Goal: Information Seeking & Learning: Learn about a topic

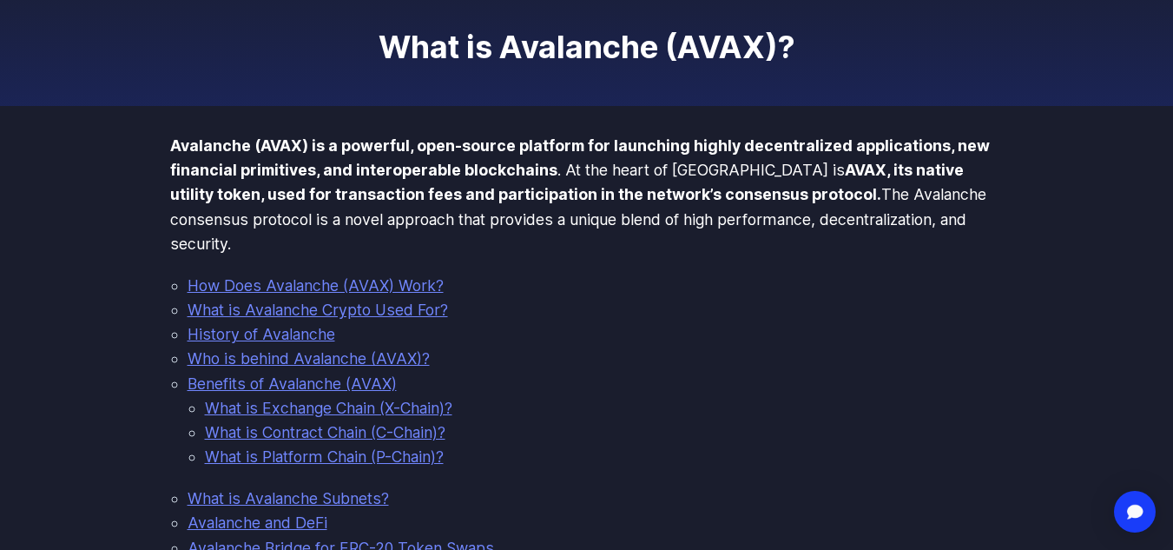
scroll to position [115, 0]
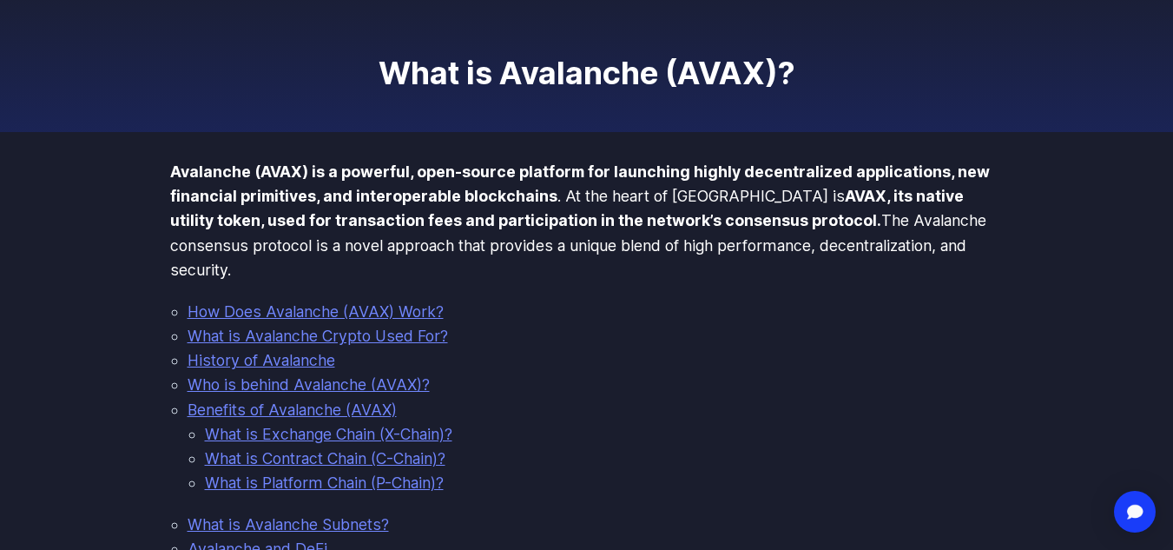
click at [388, 326] on link "What is Avalanche Crypto Used For?" at bounding box center [318, 335] width 260 height 18
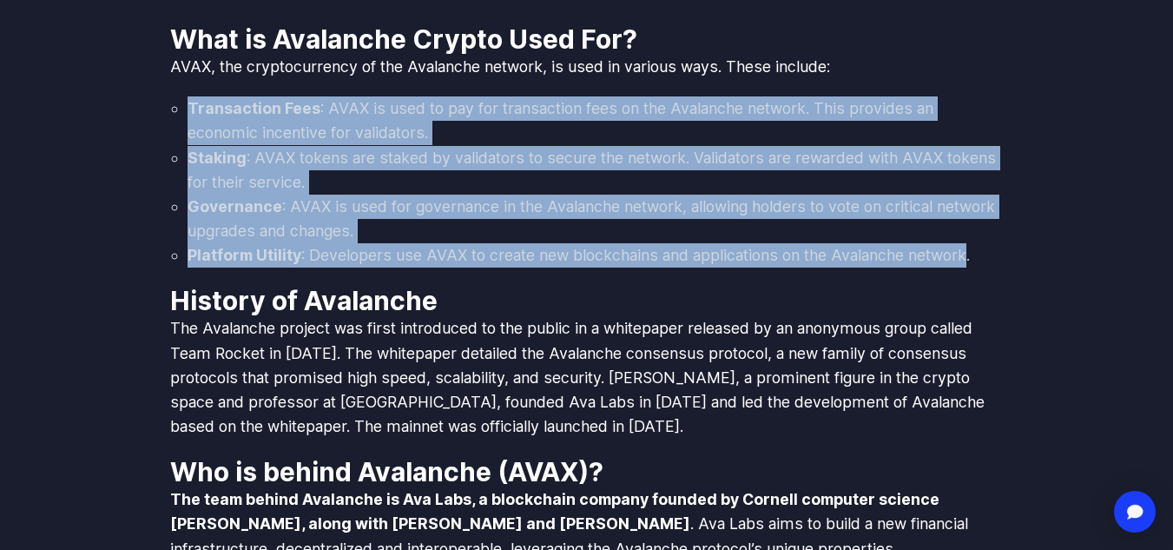
drag, startPoint x: 972, startPoint y: 233, endPoint x: 174, endPoint y: 62, distance: 816.8
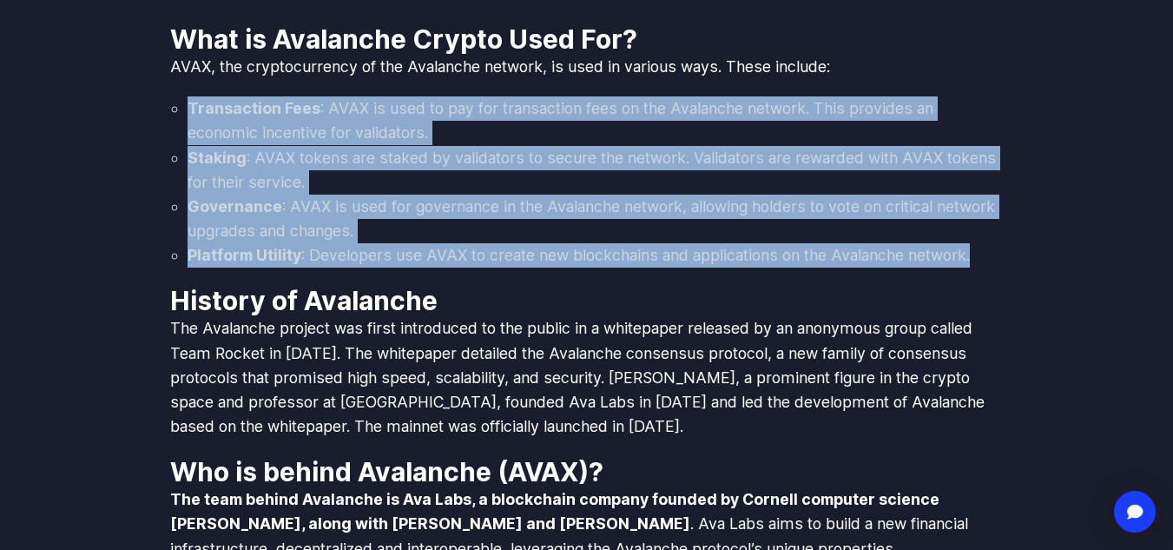
drag, startPoint x: 976, startPoint y: 228, endPoint x: 122, endPoint y: 56, distance: 871.3
copy ul "Transaction Fees : AVAX is used to pay for transaction fees on the Avalanche ne…"
